Goal: Information Seeking & Learning: Learn about a topic

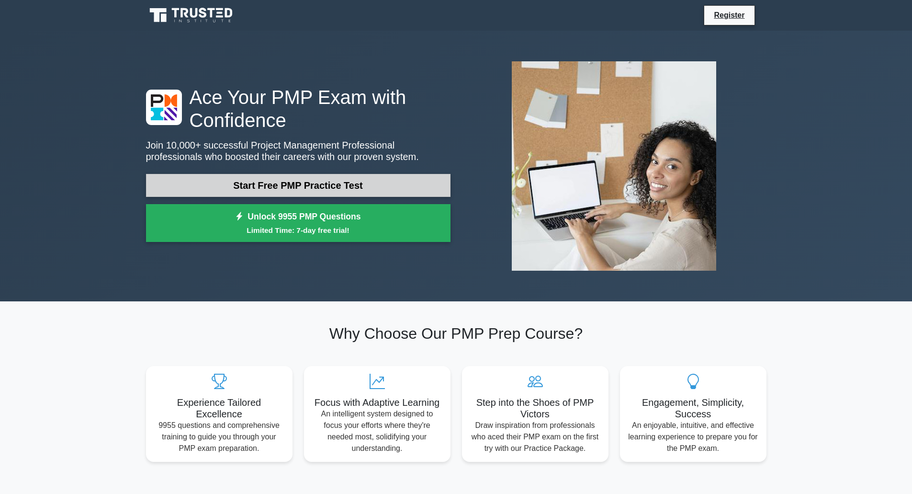
click at [299, 186] on link "Start Free PMP Practice Test" at bounding box center [298, 185] width 304 height 23
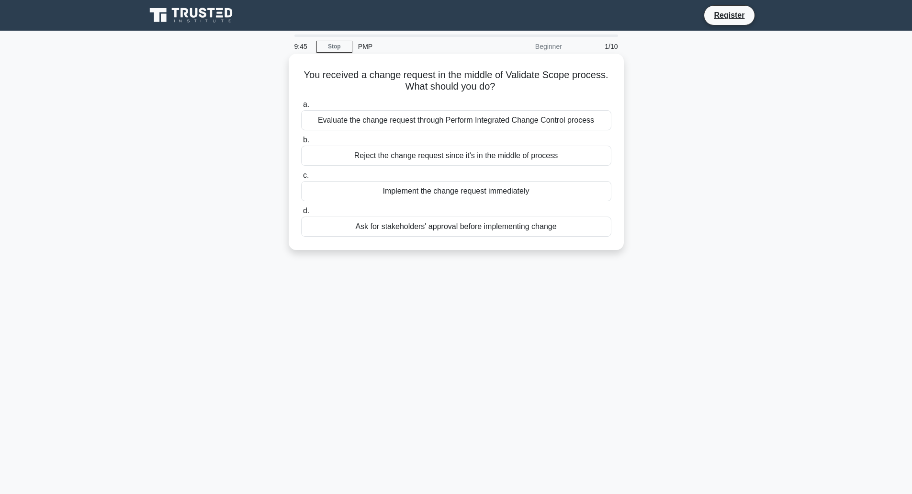
click at [521, 119] on div "Evaluate the change request through Perform Integrated Change Control process" at bounding box center [456, 120] width 310 height 20
click at [301, 108] on input "a. Evaluate the change request through Perform Integrated Change Control process" at bounding box center [301, 104] width 0 height 6
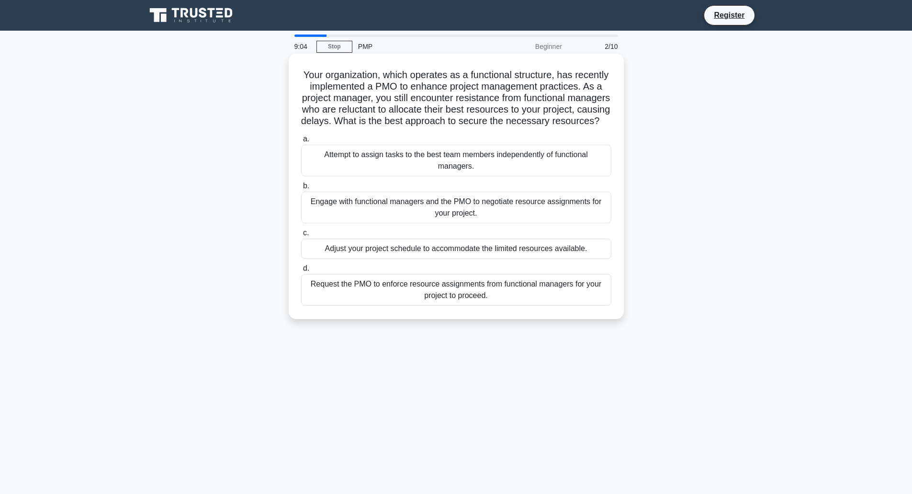
click at [411, 223] on div "Engage with functional managers and the PMO to negotiate resource assignments f…" at bounding box center [456, 208] width 310 height 32
click at [301, 189] on input "b. Engage with functional managers and the PMO to negotiate resource assignment…" at bounding box center [301, 186] width 0 height 6
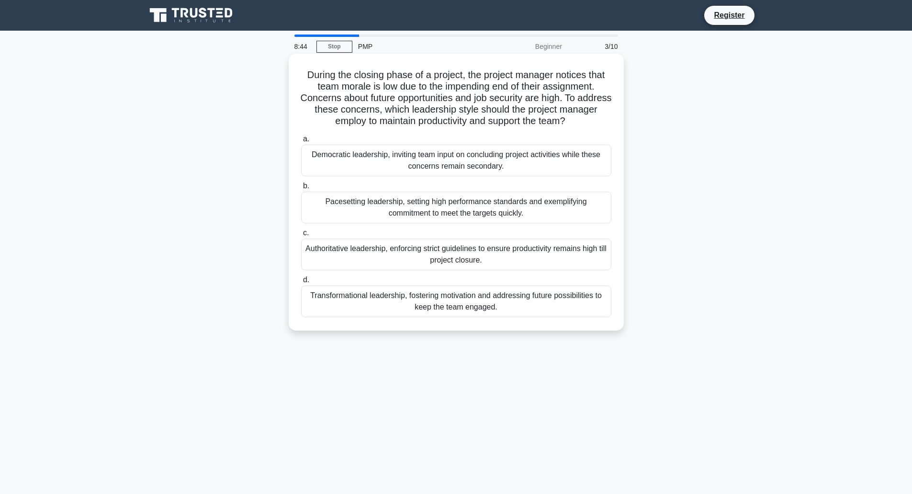
click at [523, 300] on div "Transformational leadership, fostering motivation and addressing future possibi…" at bounding box center [456, 301] width 310 height 32
click at [301, 283] on input "d. Transformational leadership, fostering motivation and addressing future poss…" at bounding box center [301, 280] width 0 height 6
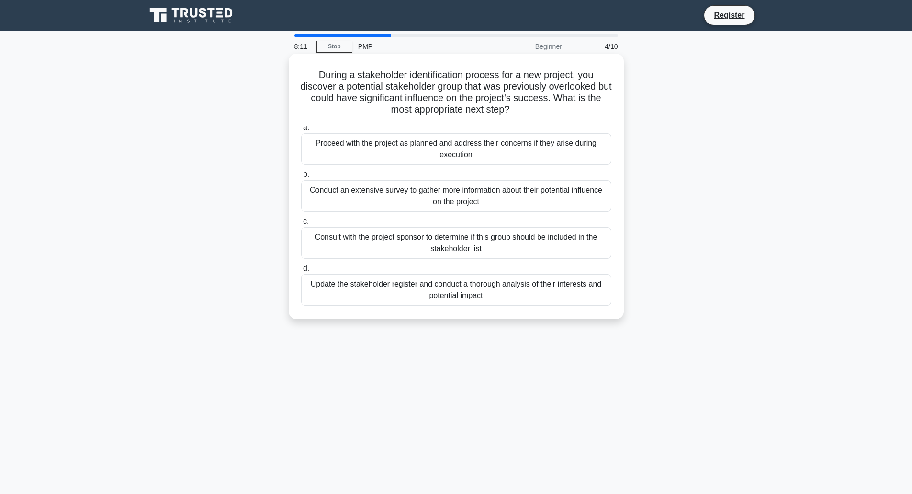
click at [417, 199] on div "Conduct an extensive survey to gather more information about their potential in…" at bounding box center [456, 196] width 310 height 32
click at [301, 178] on input "b. Conduct an extensive survey to gather more information about their potential…" at bounding box center [301, 174] width 0 height 6
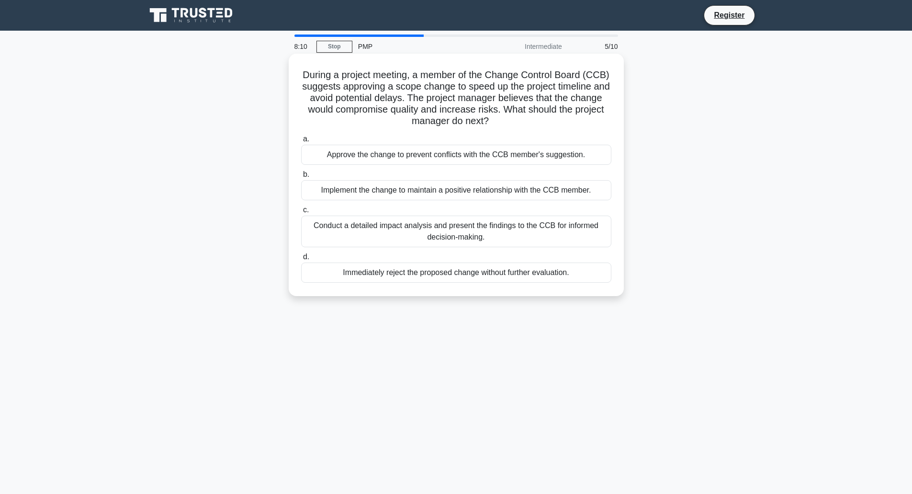
click at [395, 190] on div "Implement the change to maintain a positive relationship with the CCB member." at bounding box center [456, 190] width 310 height 20
click at [301, 178] on input "b. Implement the change to maintain a positive relationship with the CCB member." at bounding box center [301, 174] width 0 height 6
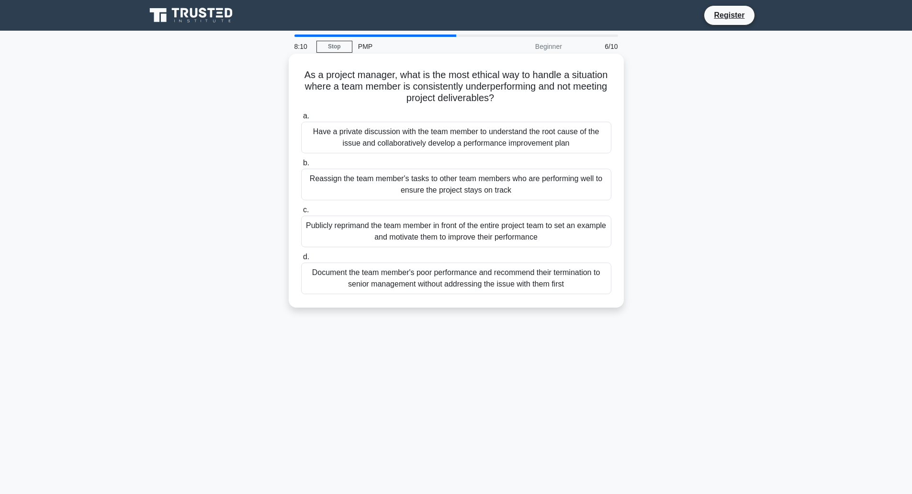
click at [407, 229] on div "Publicly reprimand the team member in front of the entire project team to set a…" at bounding box center [456, 231] width 310 height 32
click at [301, 213] on input "c. Publicly reprimand the team member in front of the entire project team to se…" at bounding box center [301, 210] width 0 height 6
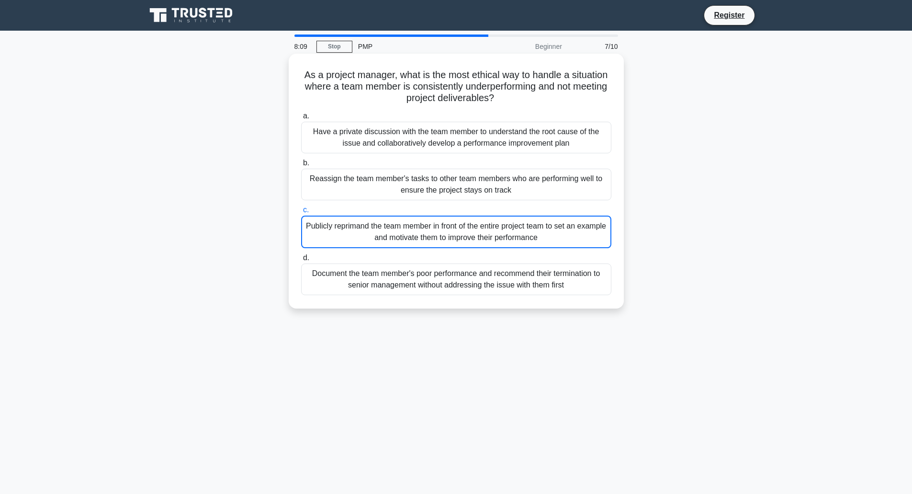
click at [409, 192] on div "Reassign the team member's tasks to other team members who are performing well …" at bounding box center [456, 185] width 310 height 32
click at [301, 166] on input "b. Reassign the team member's tasks to other team members who are performing we…" at bounding box center [301, 163] width 0 height 6
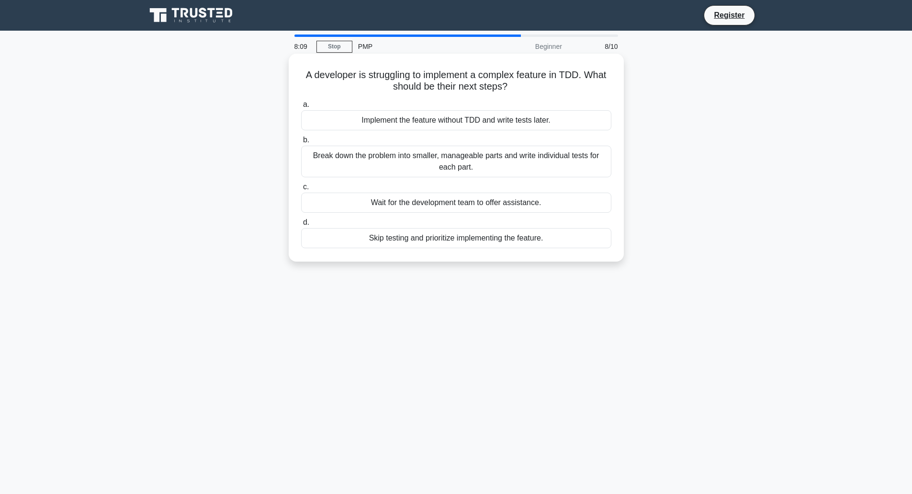
click at [408, 230] on div "Skip testing and prioritize implementing the feature." at bounding box center [456, 238] width 310 height 20
click at [301, 225] on input "d. Skip testing and prioritize implementing the feature." at bounding box center [301, 222] width 0 height 6
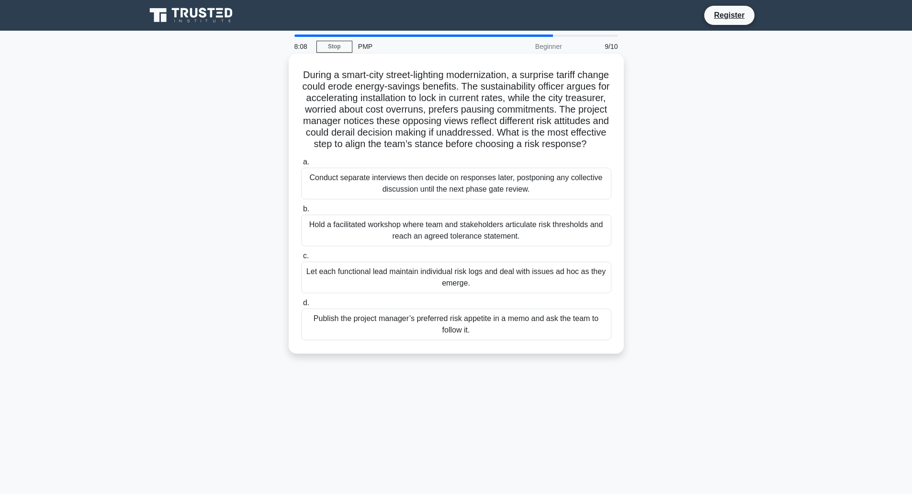
click at [405, 197] on div "Conduct separate interviews then decide on responses later, postponing any coll…" at bounding box center [456, 184] width 310 height 32
click at [301, 165] on input "a. Conduct separate interviews then decide on responses later, postponing any c…" at bounding box center [301, 162] width 0 height 6
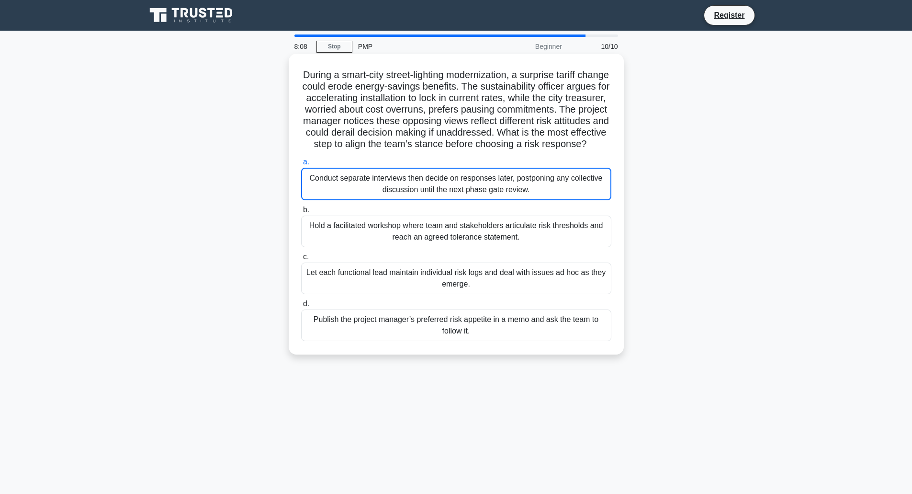
click at [406, 238] on div "Hold a facilitated workshop where team and stakeholders articulate risk thresho…" at bounding box center [456, 231] width 310 height 32
click at [301, 213] on input "b. Hold a facilitated workshop where team and stakeholders articulate risk thre…" at bounding box center [301, 210] width 0 height 6
